Goal: Check status: Check status

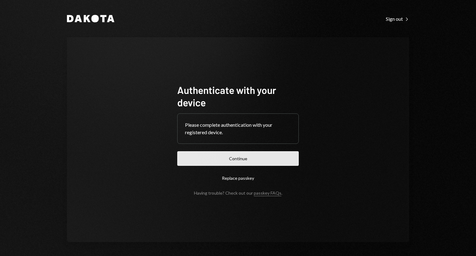
click at [249, 161] on button "Continue" at bounding box center [237, 158] width 121 height 15
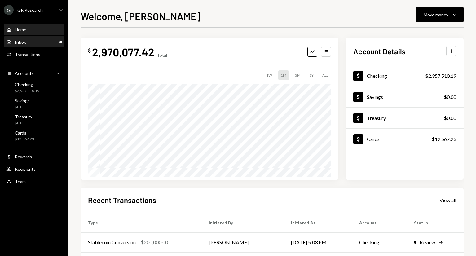
click at [33, 44] on div "Inbox Inbox" at bounding box center [34, 42] width 56 height 6
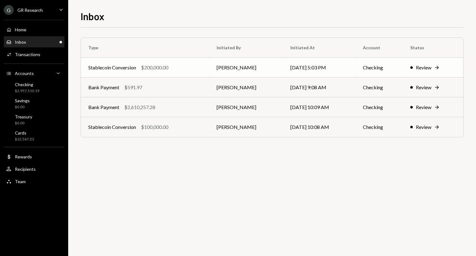
click at [178, 72] on td "Stablecoin Conversion $200,000.00" at bounding box center [145, 68] width 128 height 20
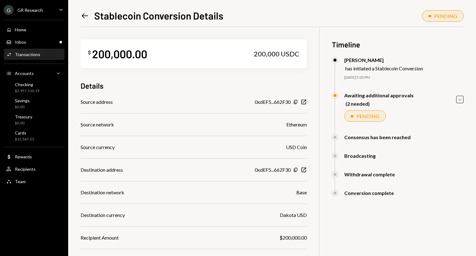
click at [84, 19] on icon "Left Arrow" at bounding box center [85, 15] width 9 height 9
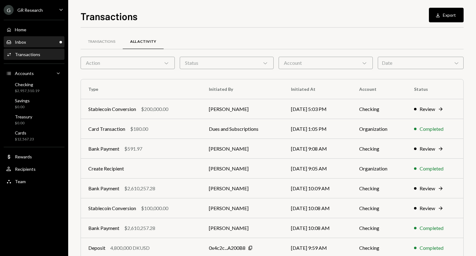
click at [22, 40] on div "Inbox" at bounding box center [20, 41] width 11 height 5
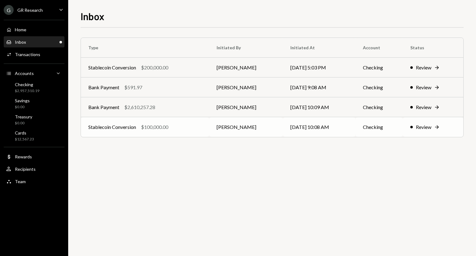
click at [168, 128] on div "$100,000.00" at bounding box center [154, 126] width 27 height 7
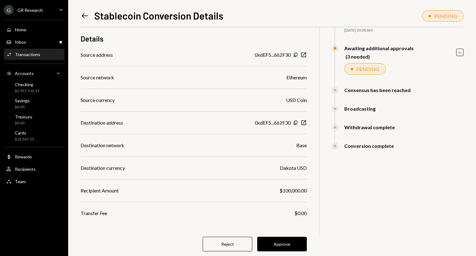
scroll to position [48, 0]
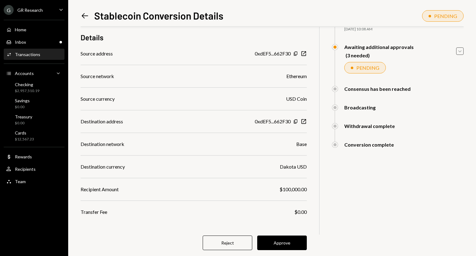
click at [458, 52] on icon "Caret Down" at bounding box center [459, 51] width 7 height 7
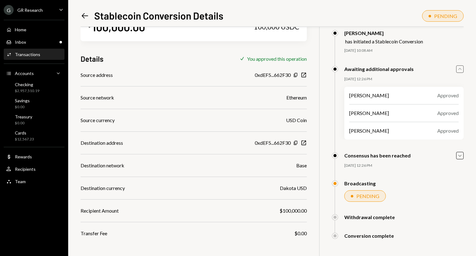
scroll to position [0, 0]
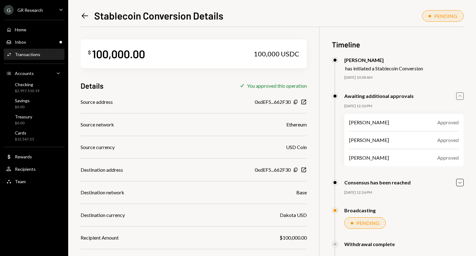
click at [80, 15] on div "Left Arrow Stablecoin Conversion Details PENDING $ 100,000.00 100,000 USDC Deta…" at bounding box center [272, 128] width 408 height 256
click at [84, 18] on icon at bounding box center [85, 15] width 7 height 5
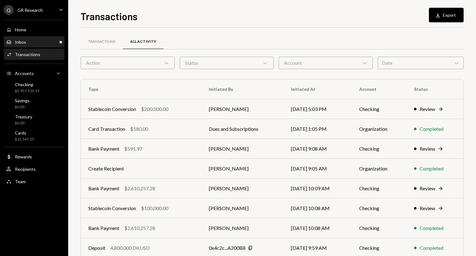
click at [32, 42] on div "Inbox Inbox" at bounding box center [34, 42] width 56 height 6
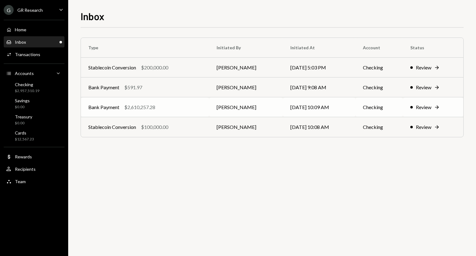
click at [185, 105] on div "Bank Payment $2,610,257.28" at bounding box center [144, 106] width 113 height 7
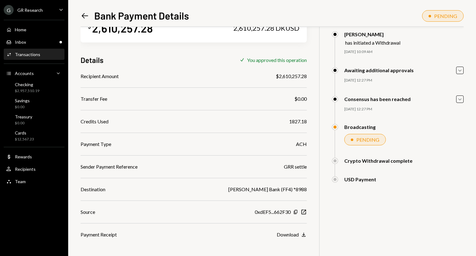
scroll to position [27, 0]
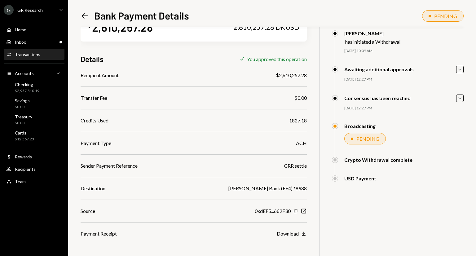
click at [86, 17] on icon "Left Arrow" at bounding box center [85, 15] width 9 height 9
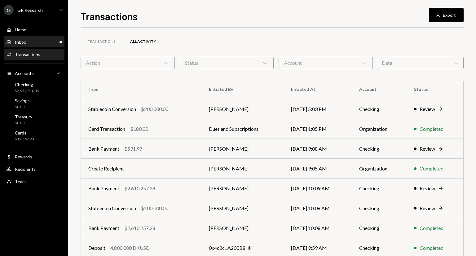
click at [30, 41] on div "Inbox Inbox" at bounding box center [34, 42] width 56 height 6
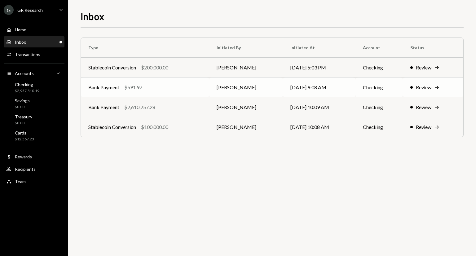
click at [146, 89] on div "Bank Payment $591.97" at bounding box center [144, 87] width 113 height 7
